Goal: Transaction & Acquisition: Purchase product/service

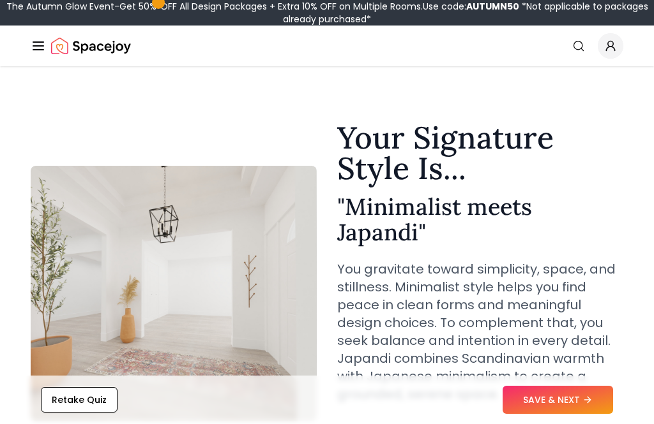
scroll to position [117, 0]
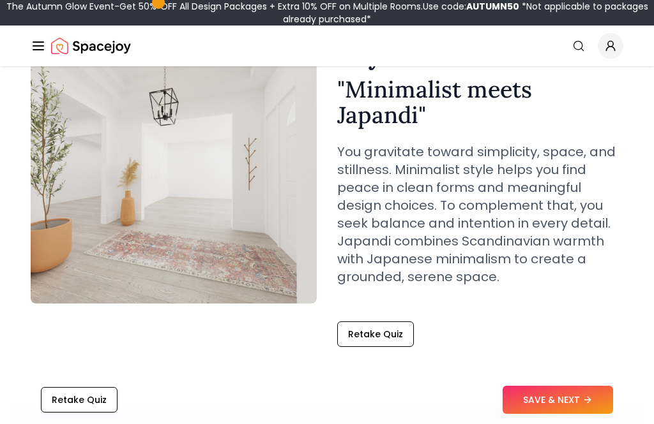
click at [571, 414] on button "SAVE & NEXT" at bounding box center [557, 400] width 110 height 28
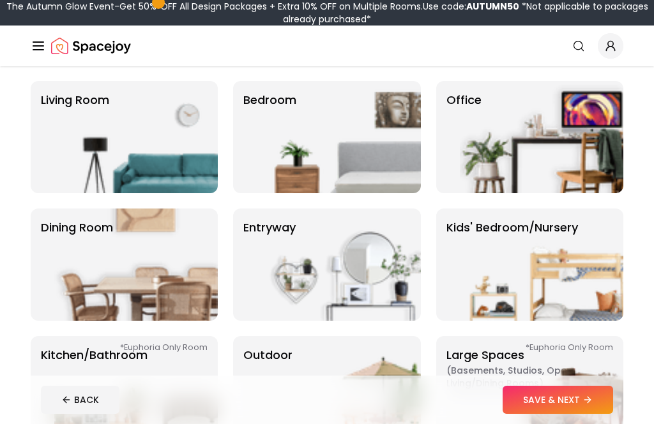
scroll to position [93, 0]
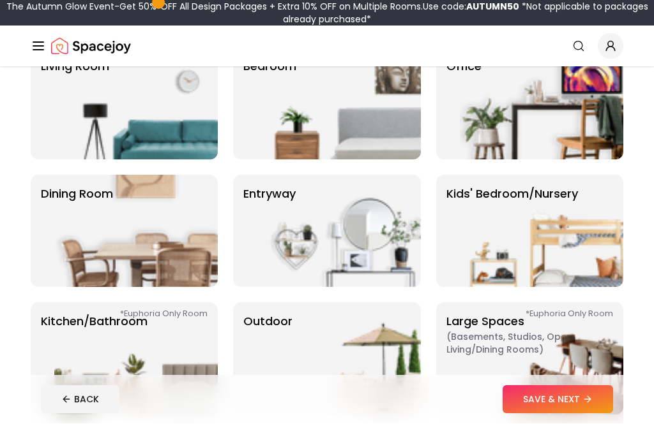
click at [353, 244] on img at bounding box center [338, 232] width 163 height 112
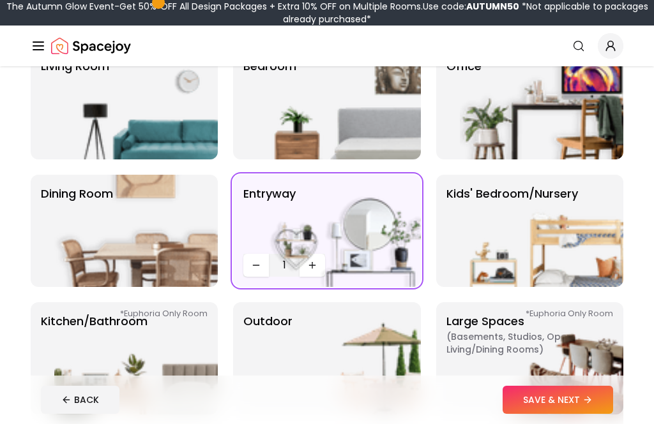
click at [590, 405] on icon at bounding box center [587, 400] width 10 height 10
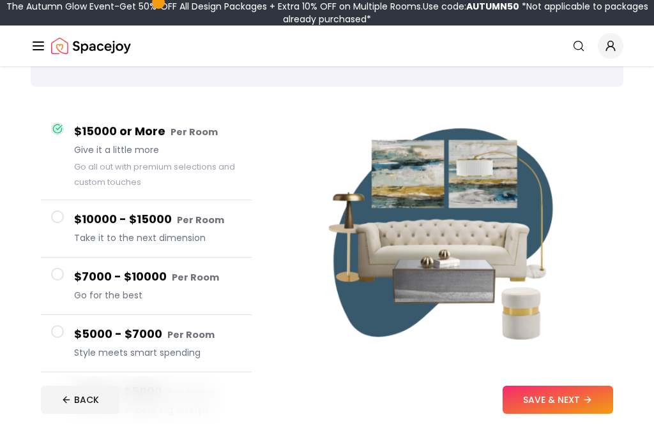
scroll to position [73, 0]
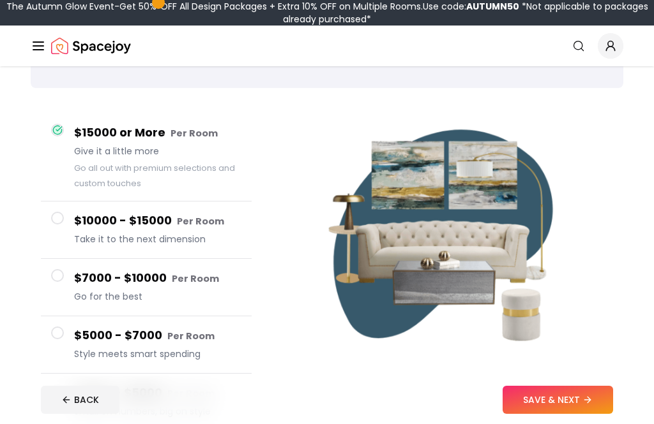
click at [550, 414] on button "SAVE & NEXT" at bounding box center [557, 400] width 110 height 28
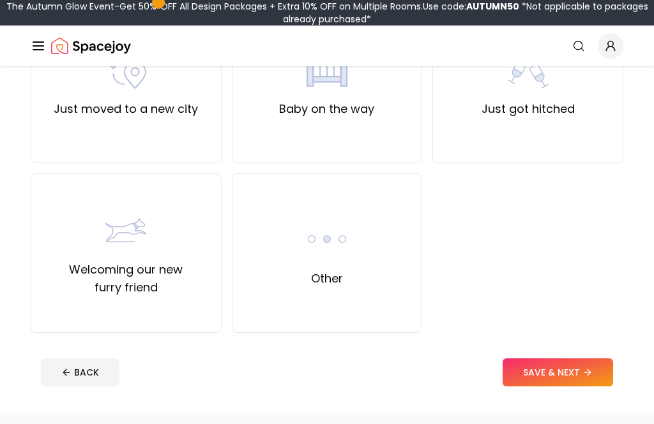
scroll to position [512, 0]
click at [399, 301] on div "Other" at bounding box center [327, 254] width 191 height 160
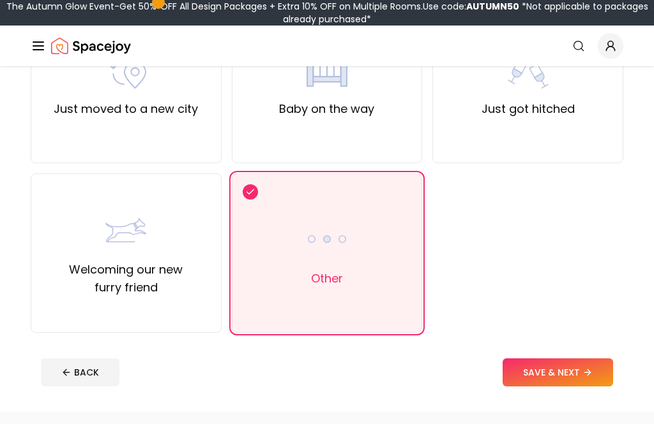
click at [566, 374] on button "SAVE & NEXT" at bounding box center [557, 373] width 110 height 28
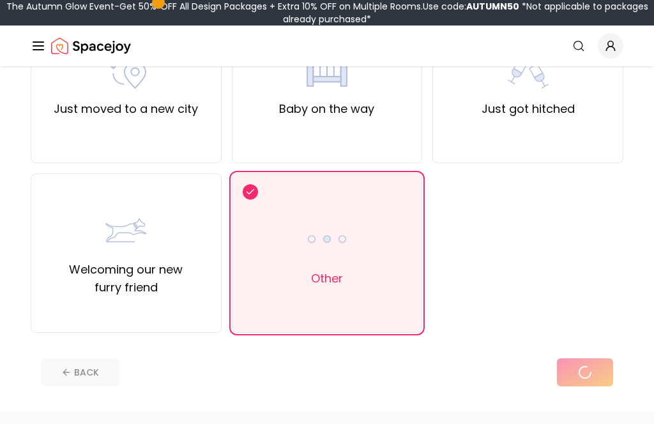
scroll to position [41, 0]
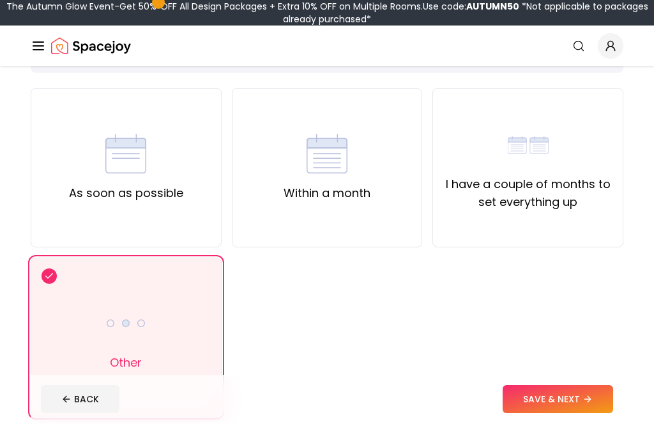
click at [521, 414] on button "SAVE & NEXT" at bounding box center [557, 400] width 110 height 28
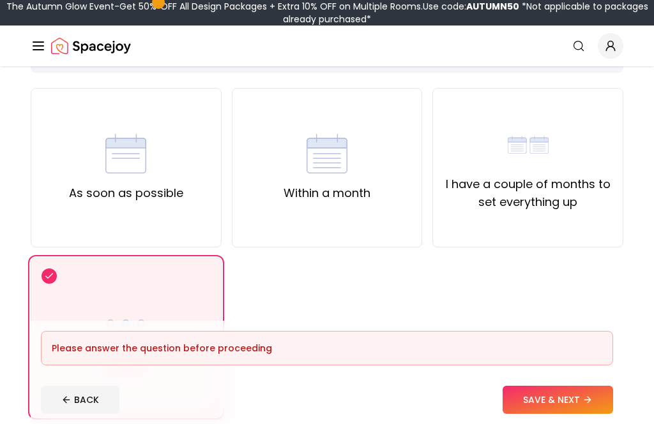
click at [541, 414] on button "SAVE & NEXT" at bounding box center [557, 400] width 110 height 28
click at [195, 345] on div "Other" at bounding box center [126, 338] width 191 height 160
click at [548, 414] on button "SAVE & NEXT" at bounding box center [557, 400] width 110 height 28
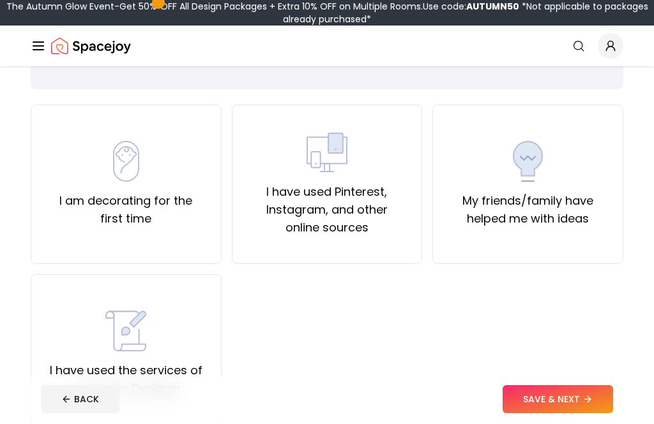
scroll to position [71, 0]
click at [175, 187] on div "I am decorating for the first time" at bounding box center [125, 184] width 169 height 87
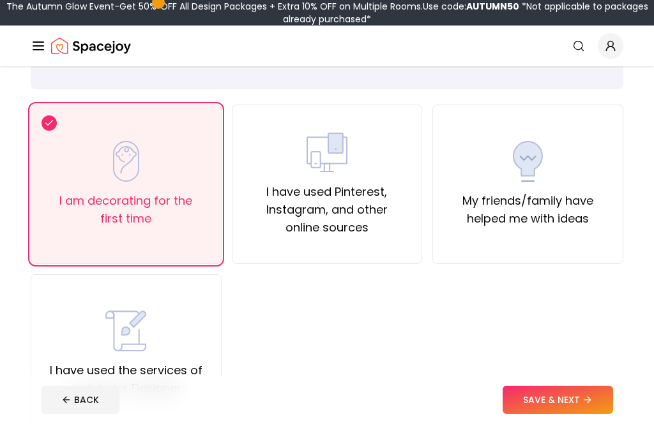
click at [547, 414] on button "SAVE & NEXT" at bounding box center [557, 400] width 110 height 28
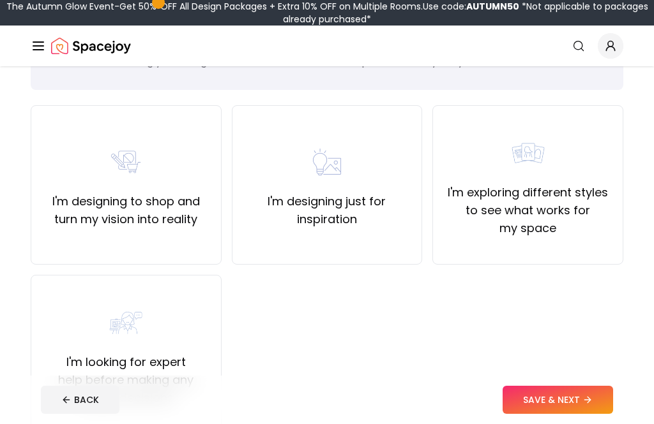
scroll to position [70, 0]
click at [167, 374] on label "I'm looking for expert help before making any design decisions" at bounding box center [125, 381] width 169 height 54
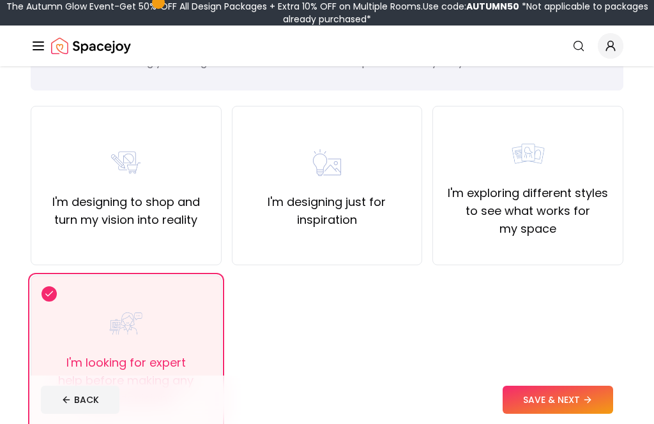
click at [525, 414] on button "SAVE & NEXT" at bounding box center [557, 400] width 110 height 28
